Goal: Transaction & Acquisition: Download file/media

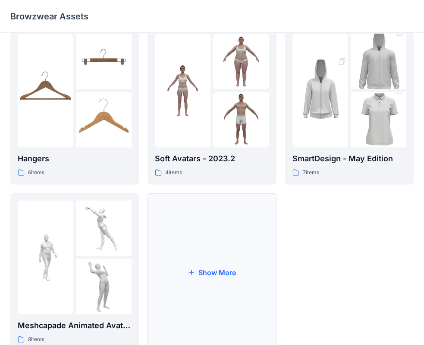
scroll to position [214, 0]
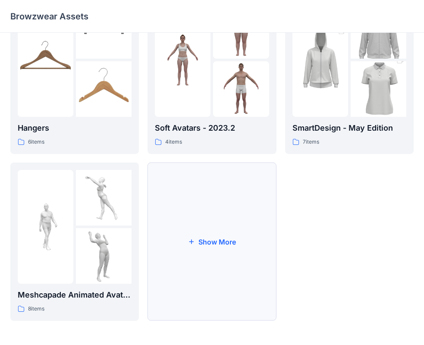
click at [199, 257] on button "Show More" at bounding box center [212, 242] width 129 height 158
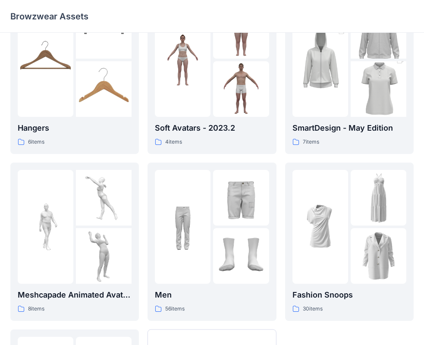
scroll to position [258, 0]
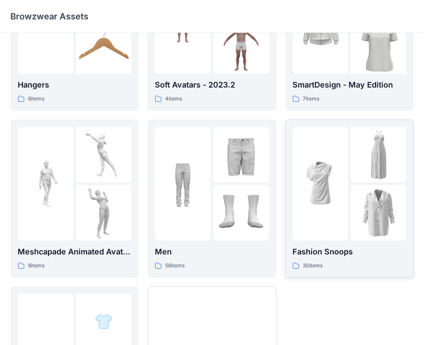
click at [303, 222] on div at bounding box center [321, 184] width 56 height 114
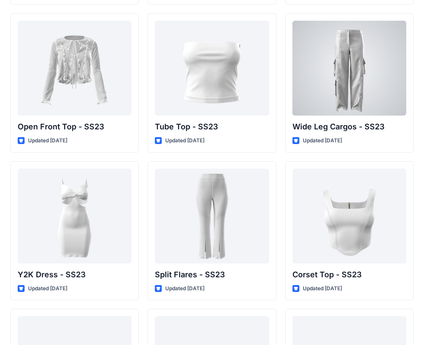
scroll to position [647, 0]
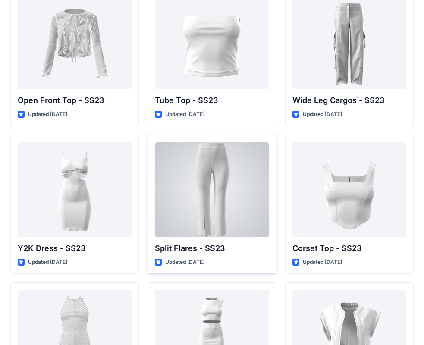
click at [176, 261] on p "Updated [DATE]" at bounding box center [184, 262] width 39 height 9
click at [194, 215] on div at bounding box center [212, 189] width 114 height 95
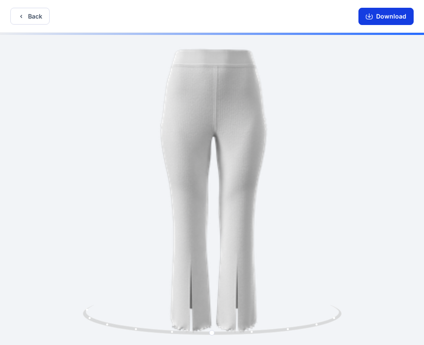
click at [372, 18] on icon "button" at bounding box center [369, 16] width 7 height 7
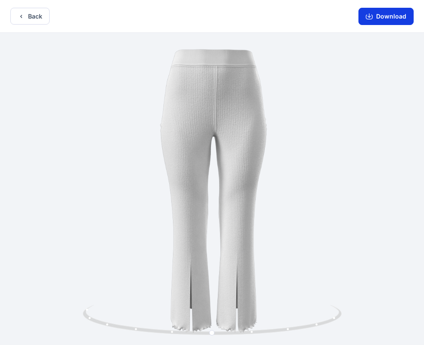
click at [391, 14] on button "Download" at bounding box center [386, 16] width 55 height 17
